Goal: Task Accomplishment & Management: Manage account settings

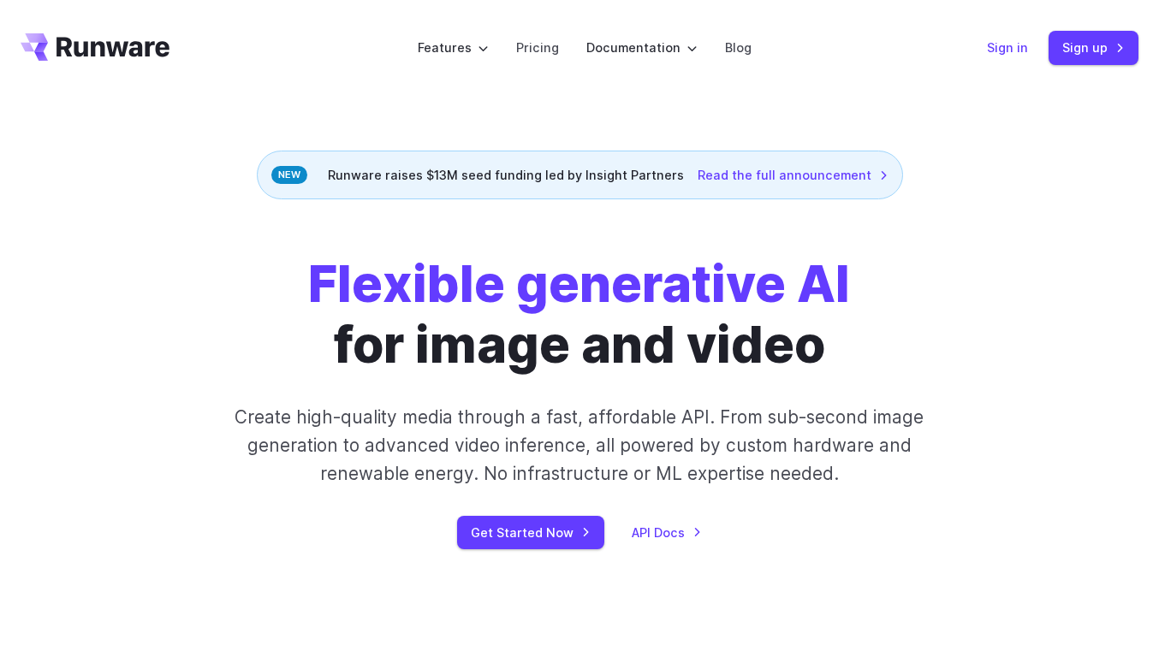
click at [1005, 51] on link "Sign in" at bounding box center [1007, 48] width 41 height 20
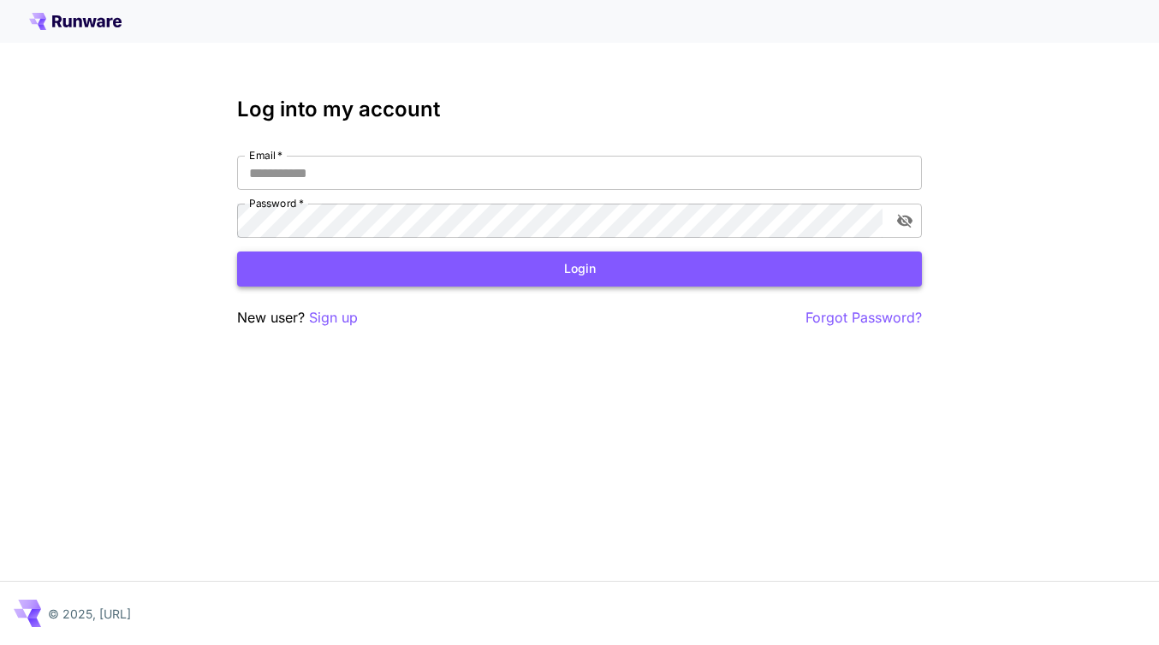
type input "**********"
click at [494, 272] on button "Login" at bounding box center [579, 269] width 685 height 35
